Goal: Information Seeking & Learning: Find specific fact

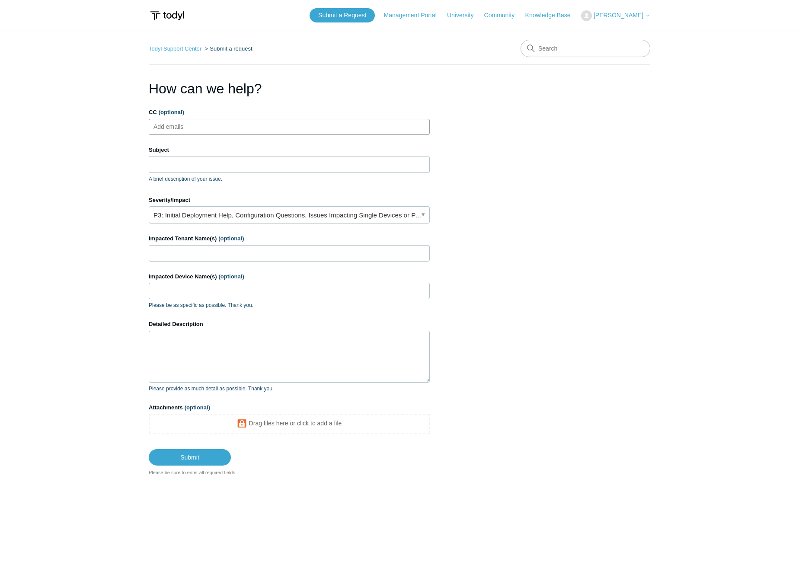
click at [262, 129] on ul "Add emails" at bounding box center [289, 127] width 281 height 16
click at [259, 167] on input "Subject" at bounding box center [289, 164] width 281 height 16
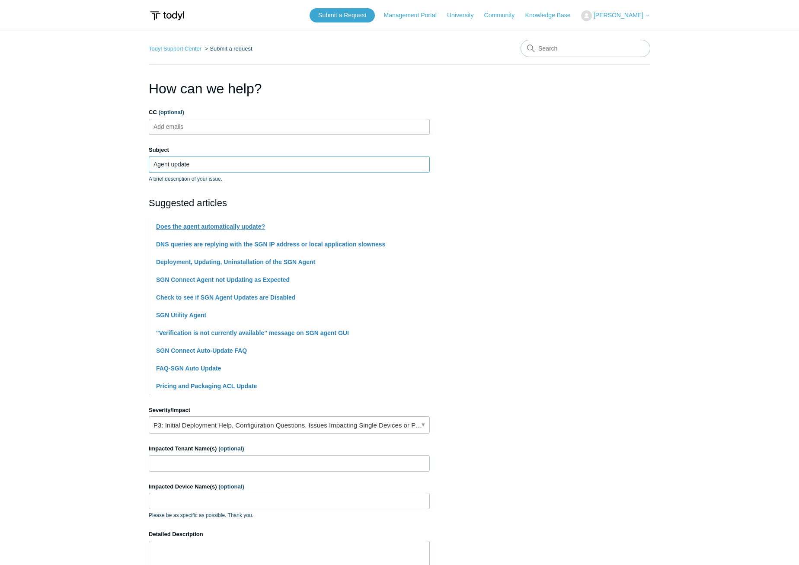
type input "Agent update"
click at [207, 226] on link "Does the agent automatically update?" at bounding box center [210, 226] width 109 height 7
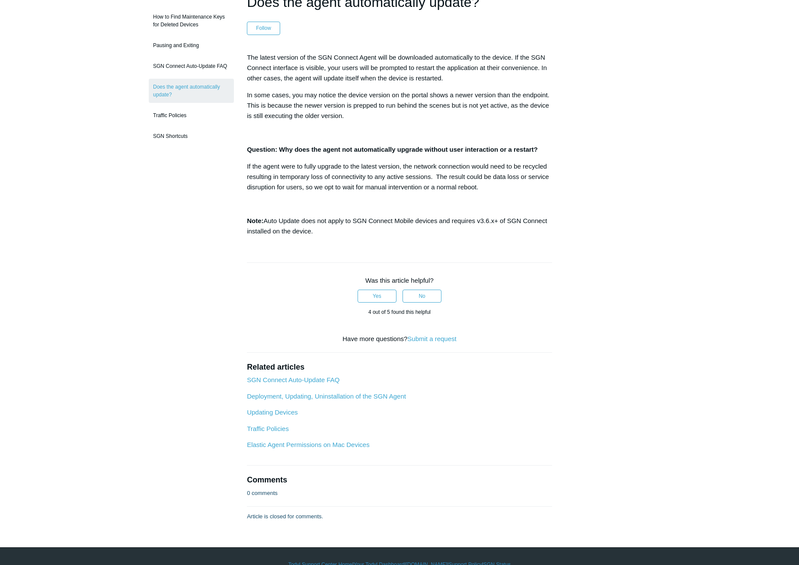
scroll to position [103, 0]
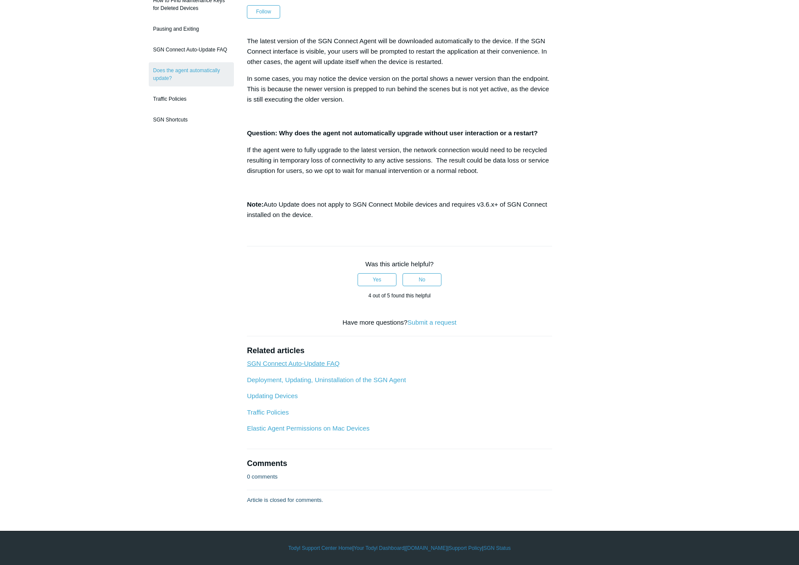
click at [314, 364] on link "SGN Connect Auto-Update FAQ" at bounding box center [293, 363] width 93 height 7
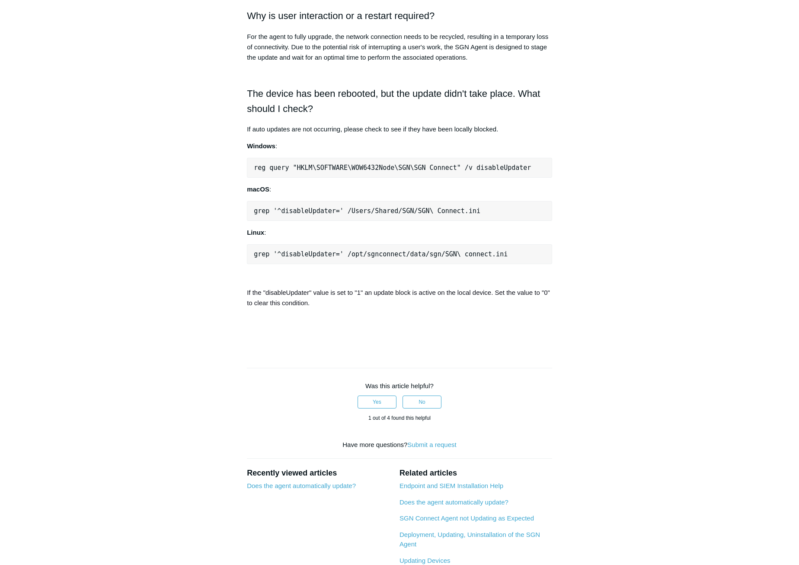
scroll to position [562, 0]
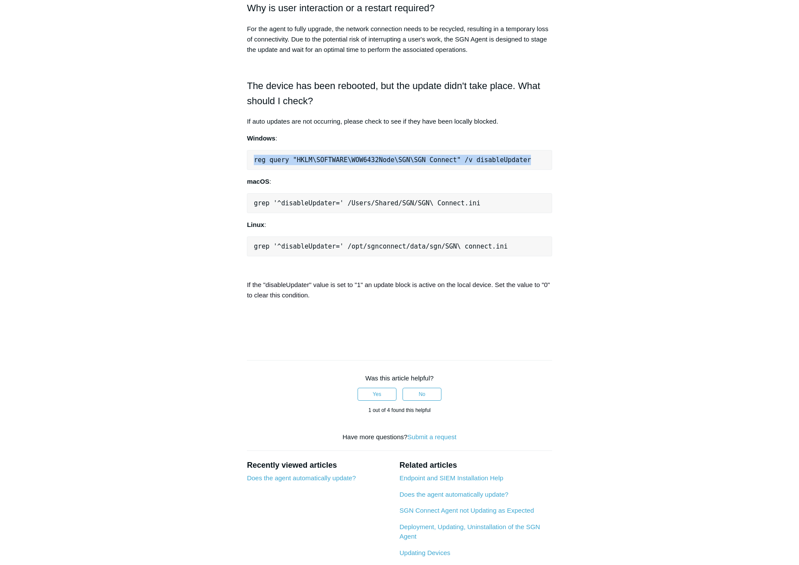
drag, startPoint x: 253, startPoint y: 343, endPoint x: 508, endPoint y: 347, distance: 255.6
click at [508, 170] on pre "reg query "HKLM\SOFTWARE\WOW6432Node\SGN\SGN Connect" /v disableUpdater" at bounding box center [399, 160] width 305 height 20
copy pre "reg query "HKLM\SOFTWARE\WOW6432Node\SGN\SGN Connect" /v disableUpdater"
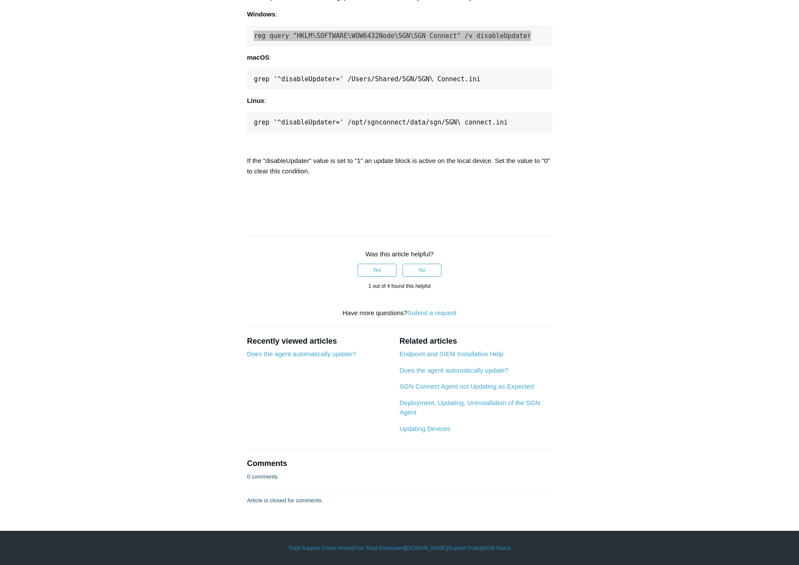
scroll to position [825, 0]
